Goal: Task Accomplishment & Management: Use online tool/utility

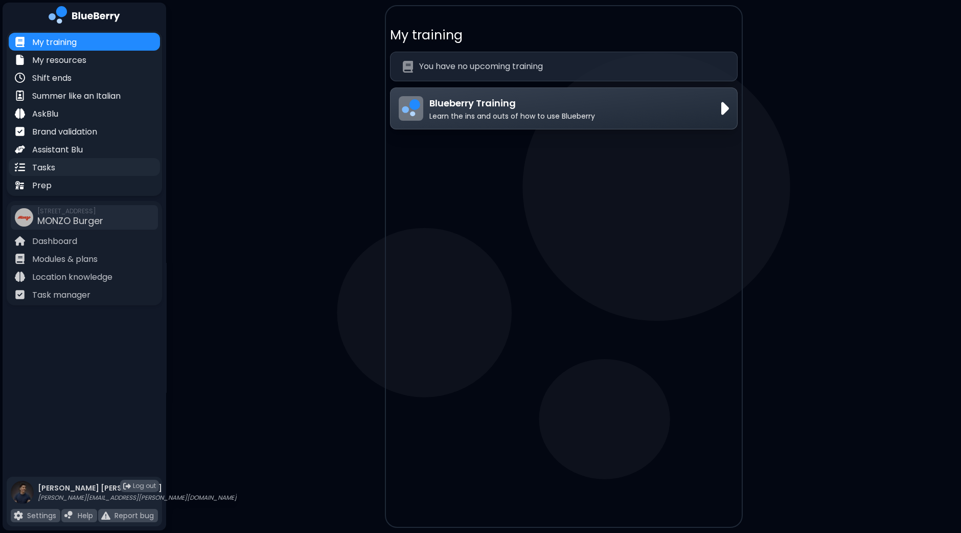
click at [52, 166] on p "Tasks" at bounding box center [43, 168] width 23 height 12
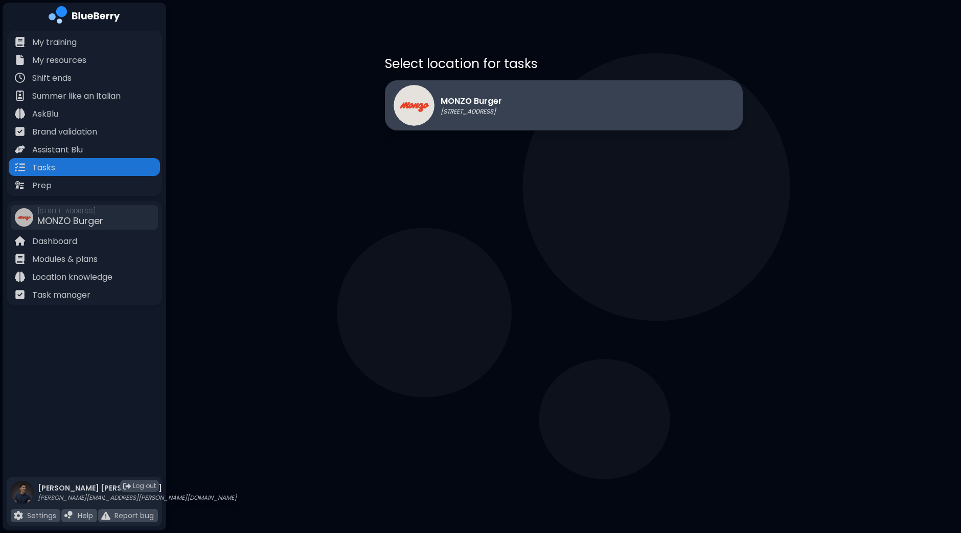
click at [582, 108] on div "MONZO Burger [STREET_ADDRESS]" at bounding box center [564, 105] width 358 height 50
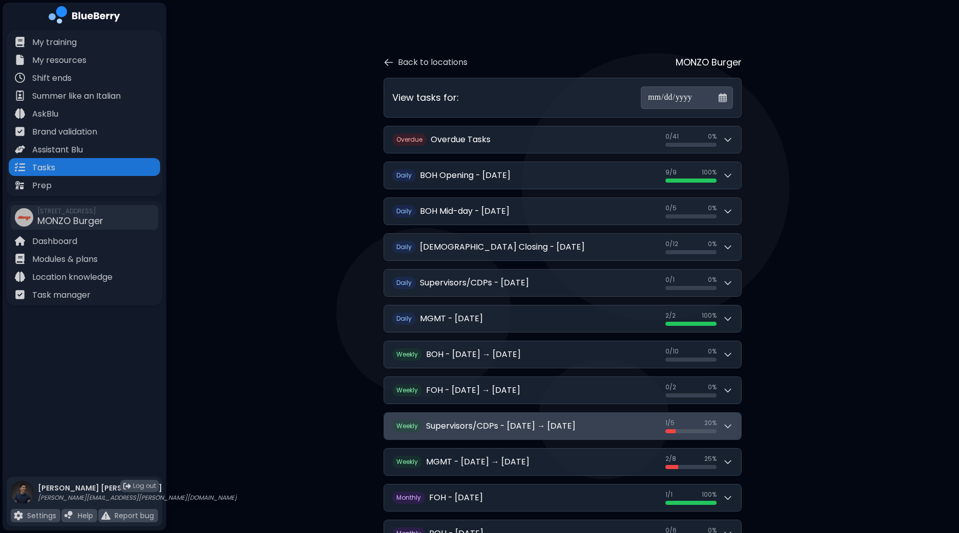
click at [730, 426] on icon at bounding box center [727, 426] width 10 height 10
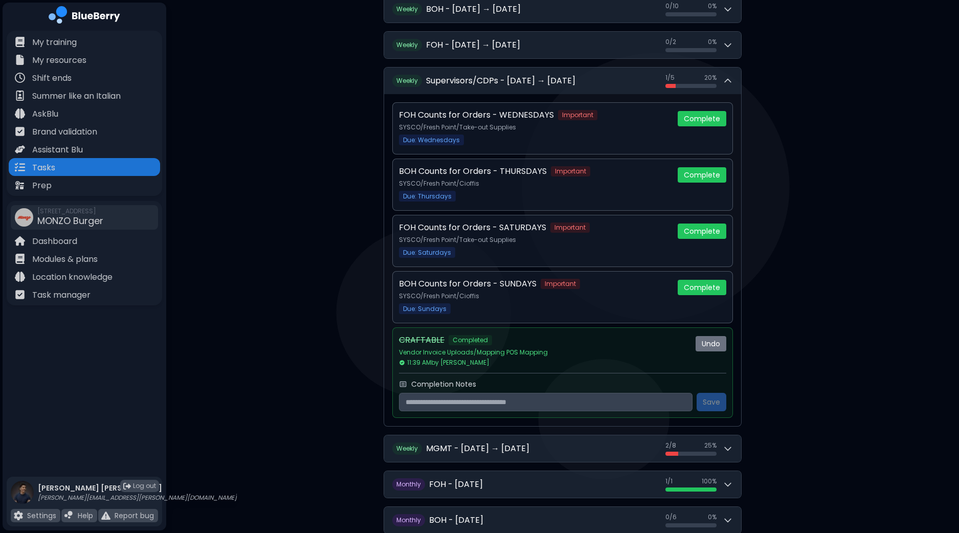
scroll to position [407, 0]
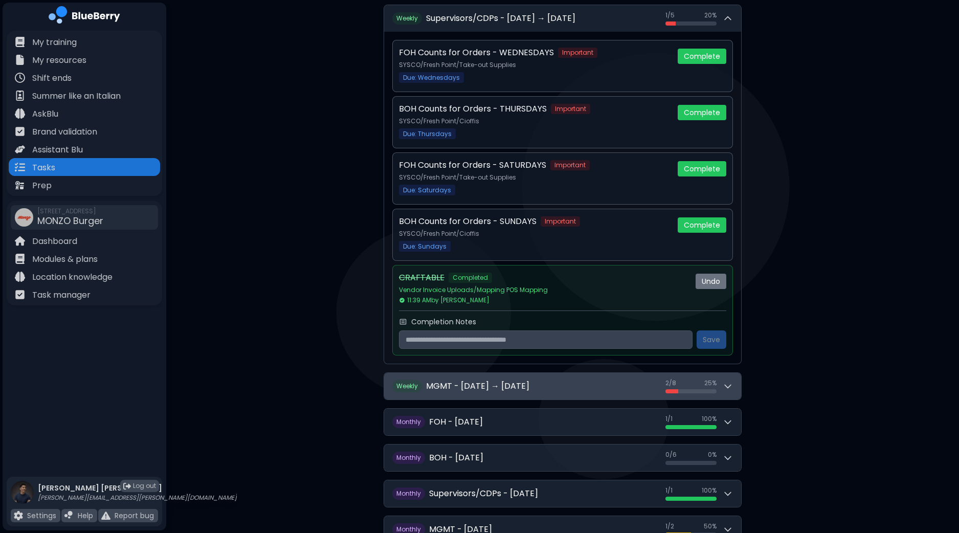
click at [736, 386] on button "W eekly MGMT - [DATE] → [DATE] 2 / 8 2 / 8 25 %" at bounding box center [562, 386] width 357 height 27
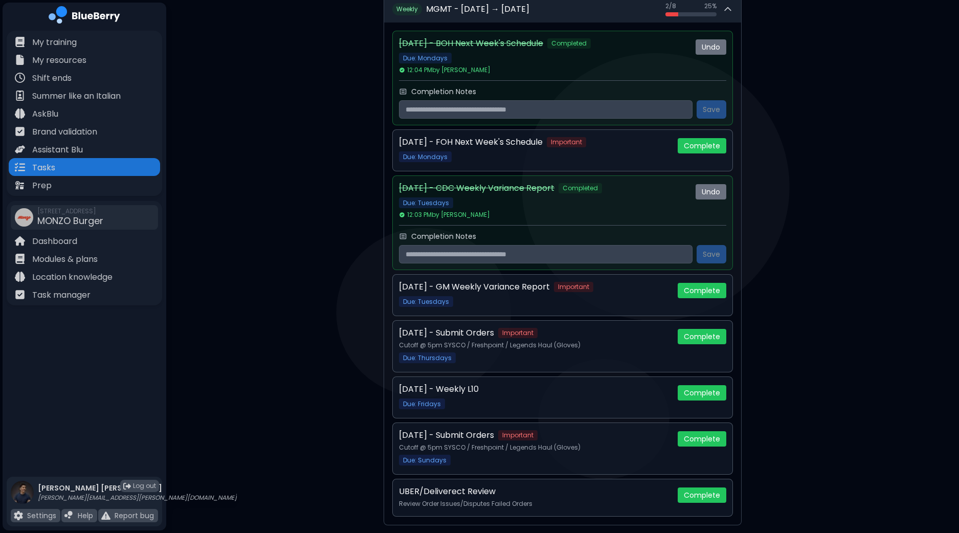
scroll to position [812, 0]
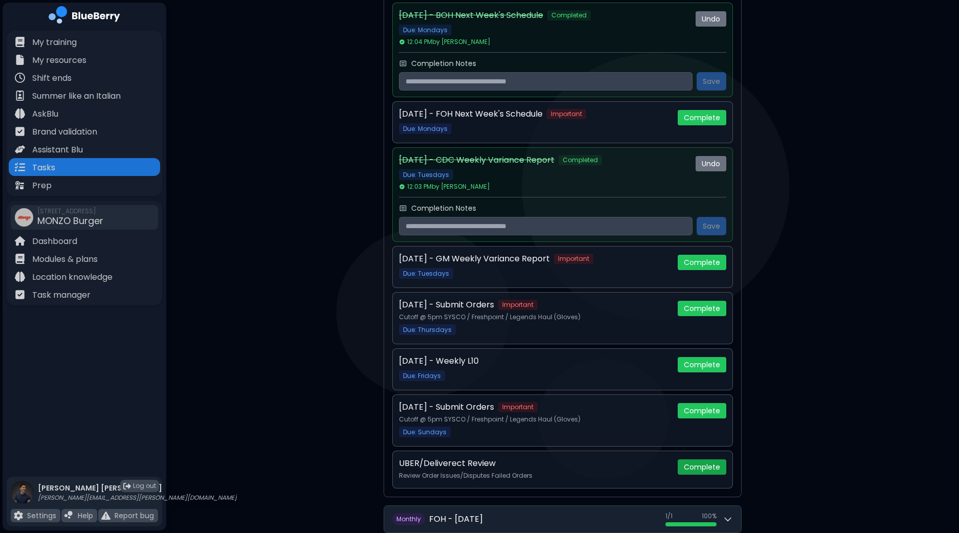
click at [698, 462] on button "Complete" at bounding box center [701, 466] width 49 height 15
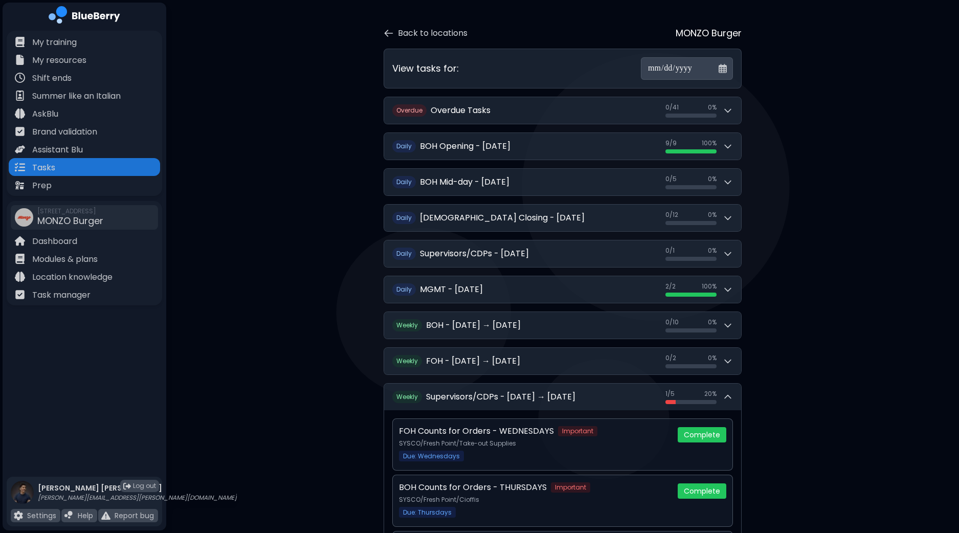
scroll to position [0, 0]
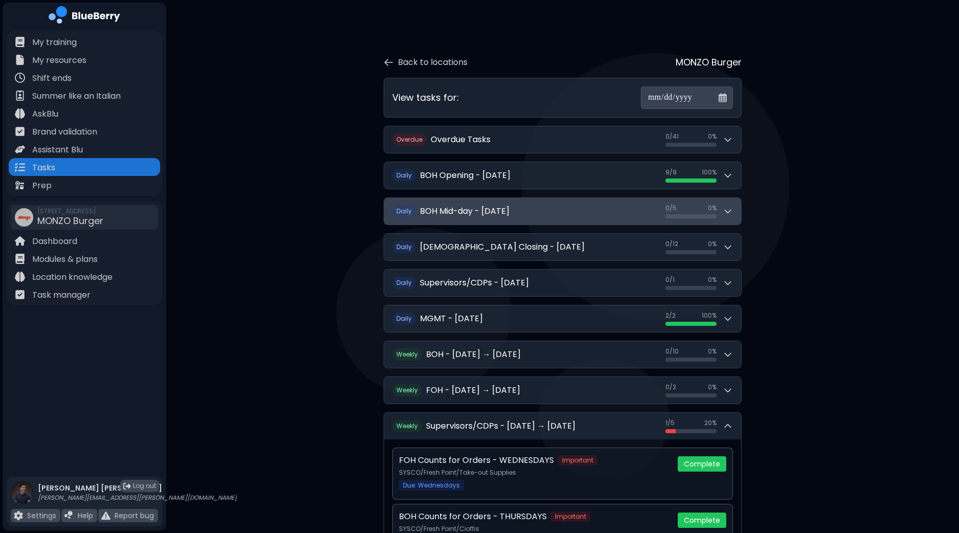
click at [736, 203] on button "D [PERSON_NAME] Mid-day - [DATE] 0 / 5 0 / 5 0 %" at bounding box center [562, 211] width 357 height 27
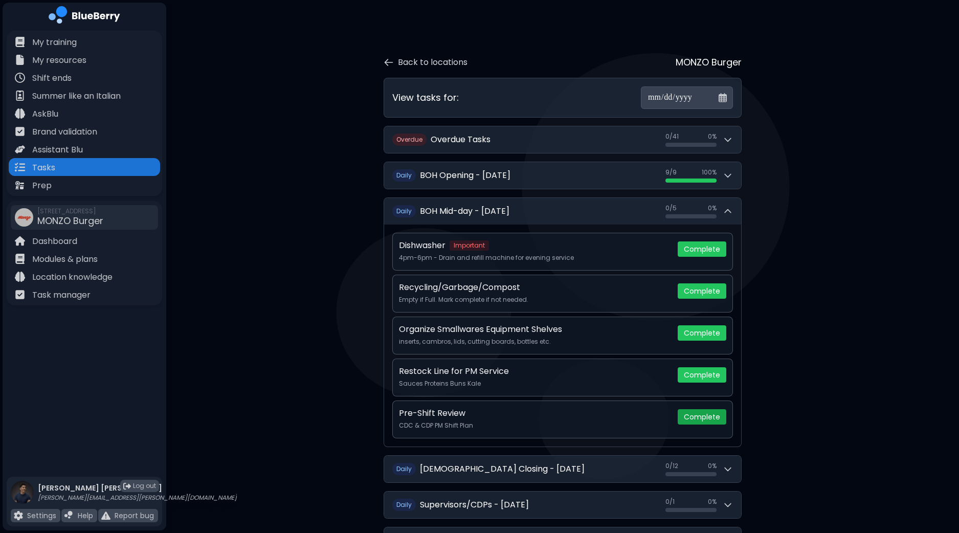
click at [708, 420] on button "Complete" at bounding box center [701, 416] width 49 height 15
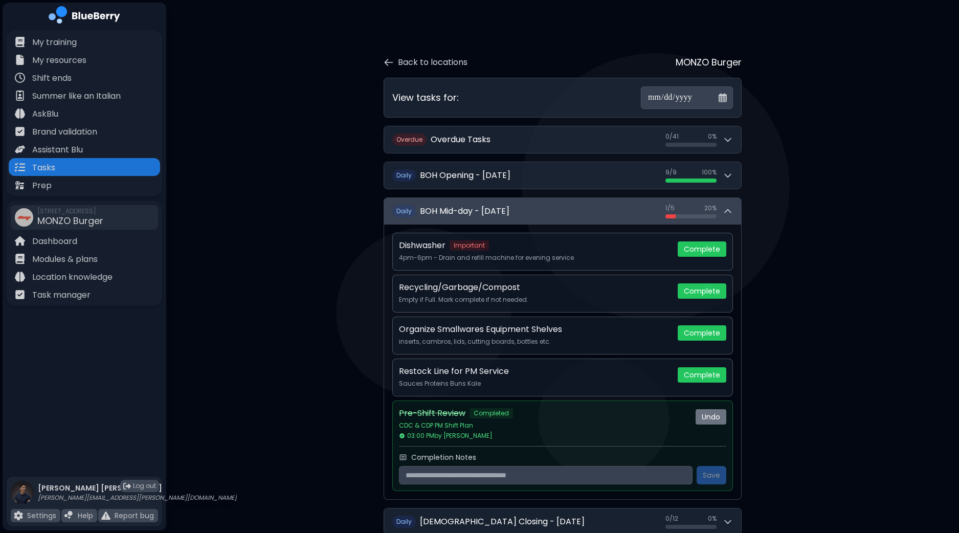
click at [733, 209] on button "D aily BOH Mid-day - [DATE] 1 / 5 1 / 5 20 %" at bounding box center [562, 211] width 357 height 27
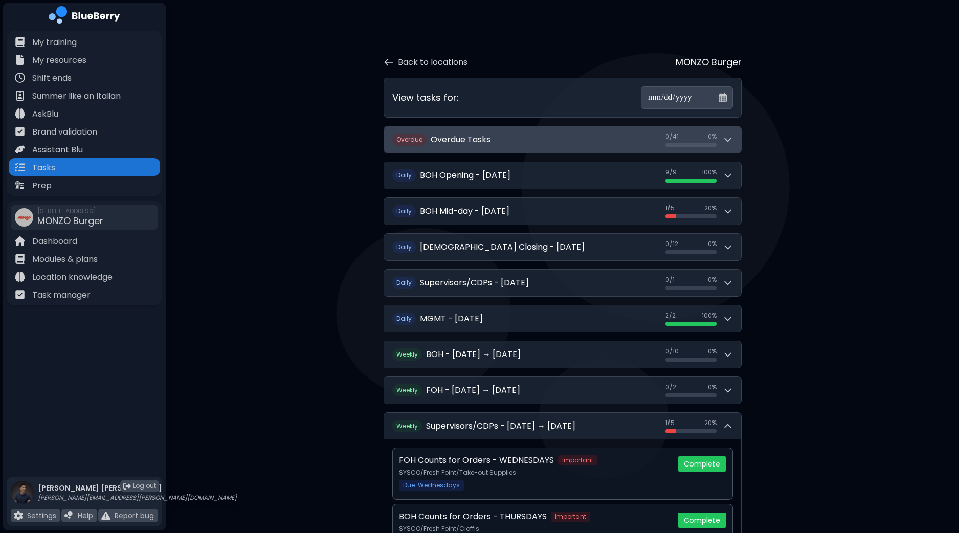
click at [738, 132] on button "O verdue Overdue Tasks 0 / 41 0 / 41 0 %" at bounding box center [562, 139] width 357 height 27
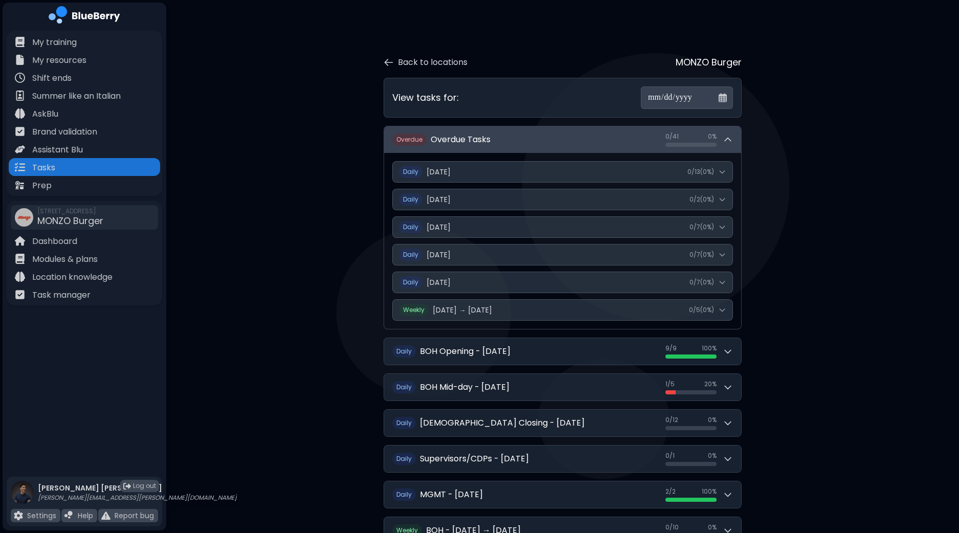
click at [738, 132] on button "O verdue Overdue Tasks 0 / 41 0 / 41 0 %" at bounding box center [562, 139] width 357 height 27
